Goal: Task Accomplishment & Management: Use online tool/utility

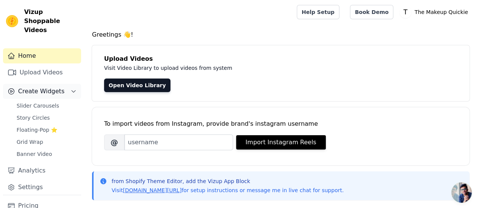
click at [46, 87] on span "Create Widgets" at bounding box center [41, 91] width 46 height 9
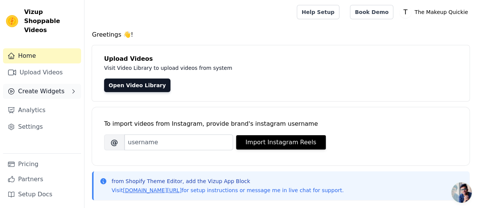
click at [46, 87] on span "Create Widgets" at bounding box center [41, 91] width 46 height 9
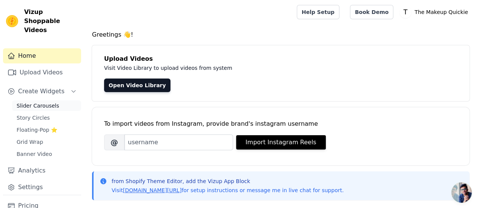
click at [38, 102] on span "Slider Carousels" at bounding box center [38, 106] width 43 height 8
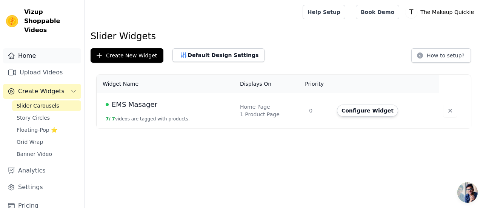
click at [20, 48] on link "Home" at bounding box center [42, 55] width 78 height 15
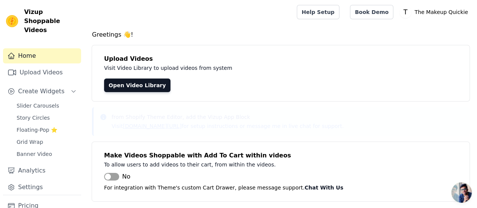
click at [20, 48] on link "Home" at bounding box center [42, 55] width 78 height 15
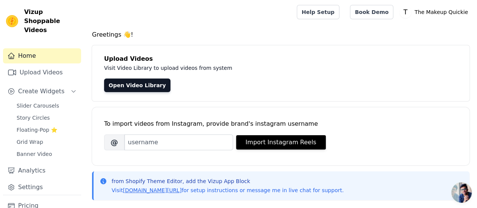
click at [20, 48] on link "Home" at bounding box center [42, 55] width 78 height 15
click at [422, 15] on p "The Makeup Quickie" at bounding box center [442, 12] width 60 height 14
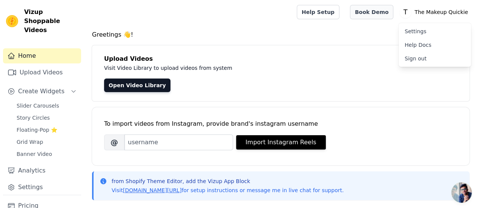
click at [380, 16] on link "Book Demo" at bounding box center [371, 12] width 43 height 14
click at [415, 80] on div "Open Video Library" at bounding box center [281, 85] width 354 height 14
